Goal: Complete application form

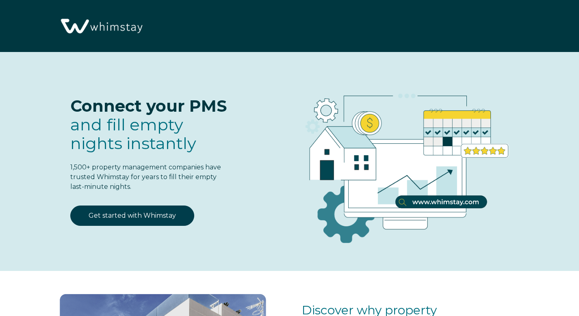
select select "Guesty"
select select "CA"
select select "Strict"
select select "Whimstay Sales"
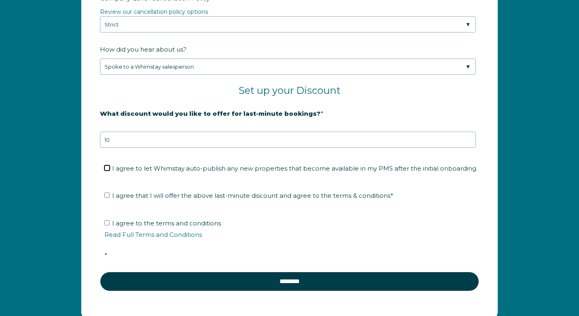
click at [109, 167] on input "I agree to let Whimstay auto-publish any new properties that become available i…" at bounding box center [106, 167] width 5 height 5
checkbox input "true"
click at [107, 196] on input "I agree that I will offer the above last-minute discount and agree to the terms…" at bounding box center [106, 195] width 5 height 5
checkbox input "true"
click at [103, 212] on fieldset "I agree to the terms and conditions Read Full Terms and Conditions *" at bounding box center [289, 241] width 379 height 59
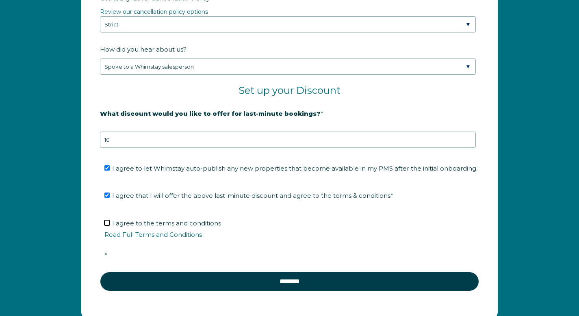
click at [106, 220] on input "I agree to the terms and conditions Read Full Terms and Conditions *" at bounding box center [106, 222] width 5 height 5
checkbox input "true"
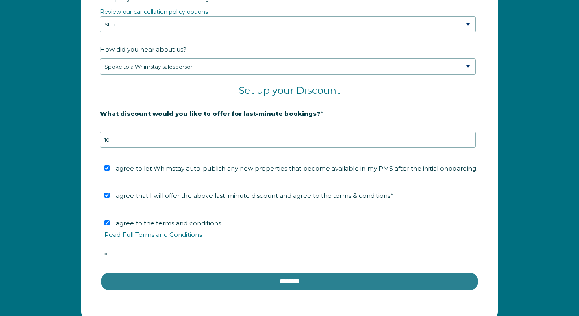
click at [336, 278] on input "********" at bounding box center [289, 282] width 379 height 20
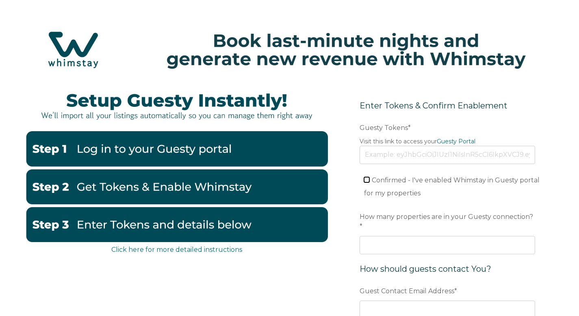
click at [369, 178] on input "Confirmed - I've enabled Whimstay in Guesty portal for my properties" at bounding box center [366, 179] width 5 height 5
checkbox input "false"
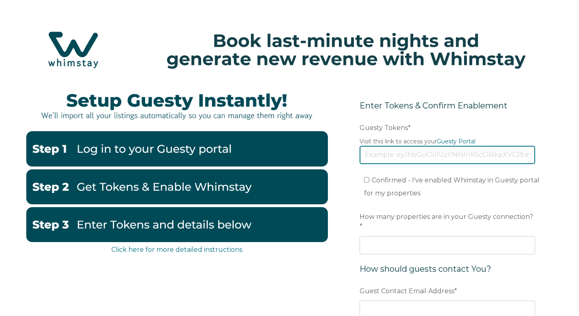
click at [422, 159] on input "Guesty Tokens *" at bounding box center [448, 155] width 176 height 18
paste input "eyJhbGciOiJIUzI1NiIsInR5cCI6IkpXVCJ9.eyJ0b2tlbklkIjoiNjhjNGFkNzVhY2I3YTczZTIzZj…"
type input "eyJhbGciOiJIUzI1NiIsInR5cCI6IkpXVCJ9.eyJ0b2tlbklkIjoiNjhjNGFkNzVhY2I3YTczZTIzZj…"
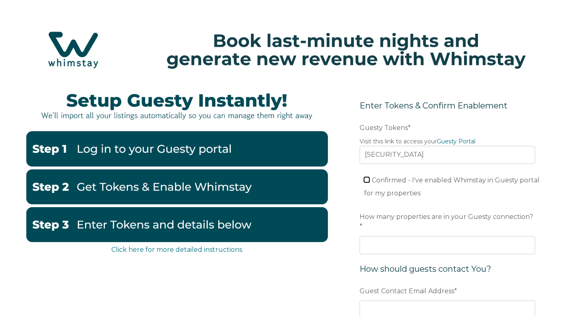
scroll to position [0, 0]
click at [370, 179] on input "Confirmed - I've enabled Whimstay in Guesty portal for my properties" at bounding box center [366, 179] width 5 height 5
click at [370, 183] on label "Confirmed - I've enabled Whimstay in Guesty portal for my properties" at bounding box center [452, 186] width 176 height 21
click at [370, 183] on input "Confirmed - I've enabled Whimstay in Guesty portal for my properties" at bounding box center [366, 179] width 5 height 5
checkbox input "false"
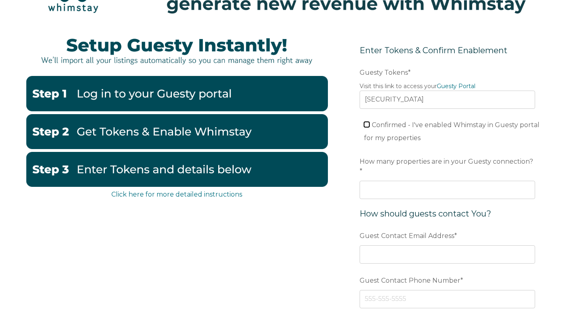
scroll to position [78, 0]
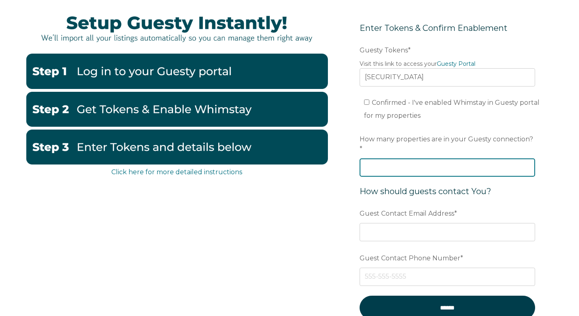
click at [440, 159] on input "How many properties are in your Guesty connection? *" at bounding box center [448, 168] width 176 height 18
type input "28"
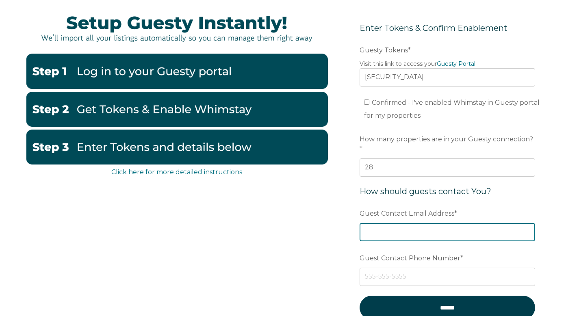
click at [435, 225] on input "Guest Contact Email Address *" at bounding box center [448, 232] width 176 height 18
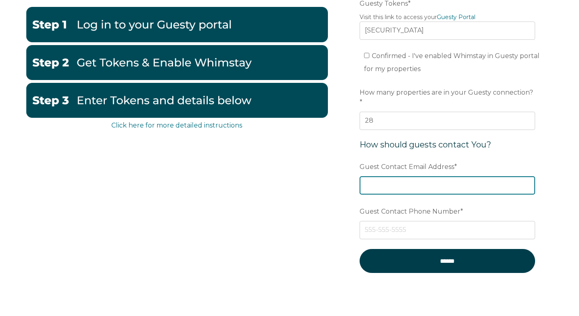
scroll to position [126, 0]
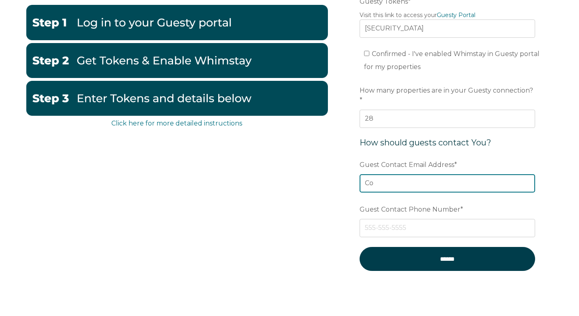
type input "C"
type input "[EMAIL_ADDRESS][DOMAIN_NAME]"
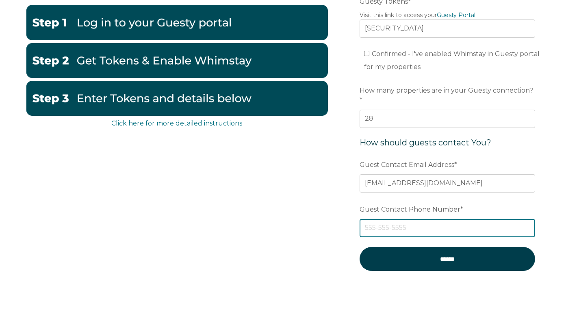
click at [469, 220] on input "Guest Contact Phone Number *" at bounding box center [448, 228] width 176 height 18
paste input "(778) 653-6378"
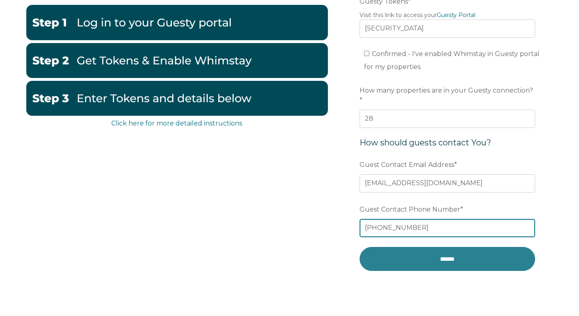
type input "(778) 653-6378"
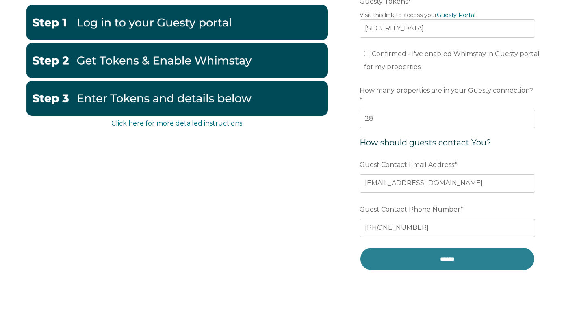
click at [412, 250] on input "******" at bounding box center [448, 259] width 176 height 24
